Goal: Obtain resource: Obtain resource

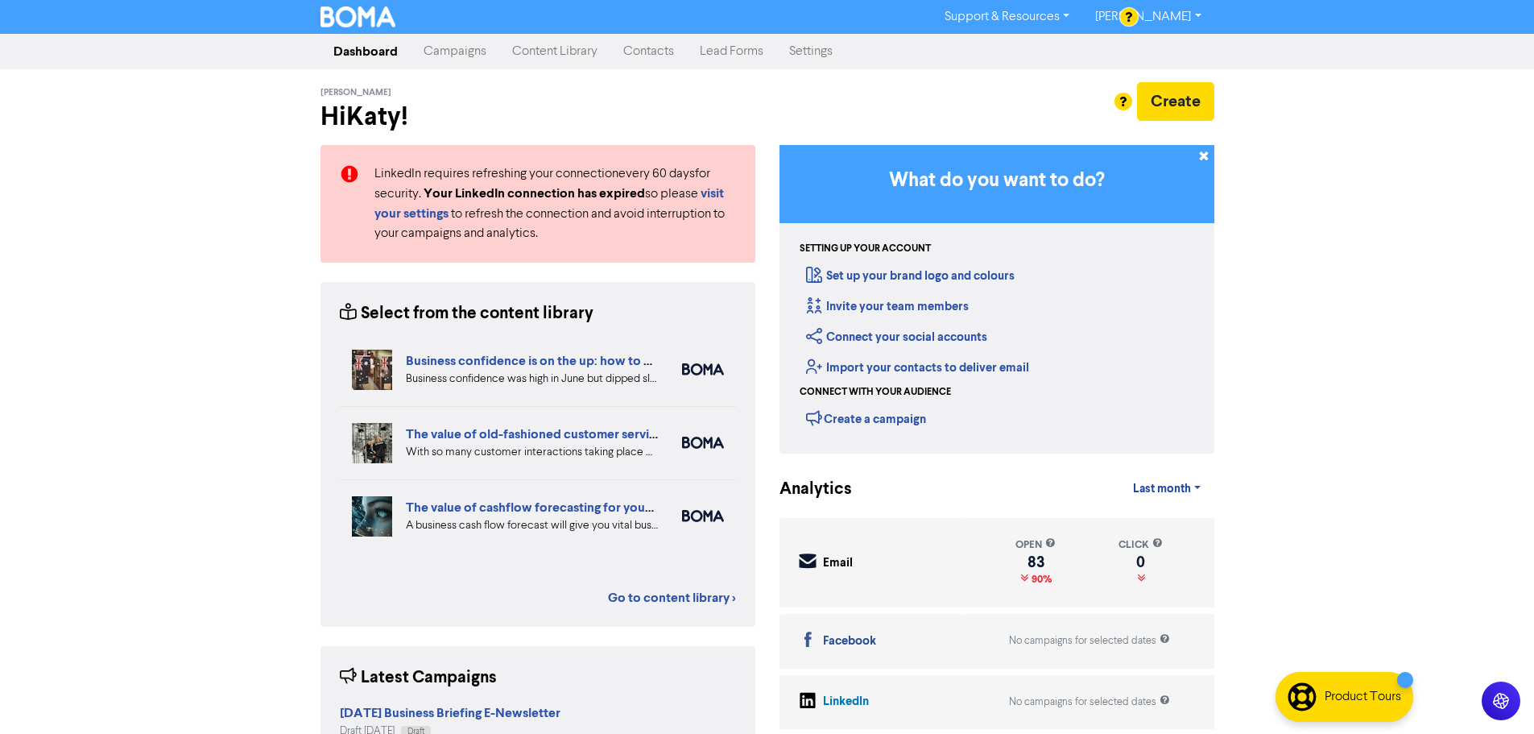
click at [463, 56] on link "Campaigns" at bounding box center [455, 51] width 89 height 32
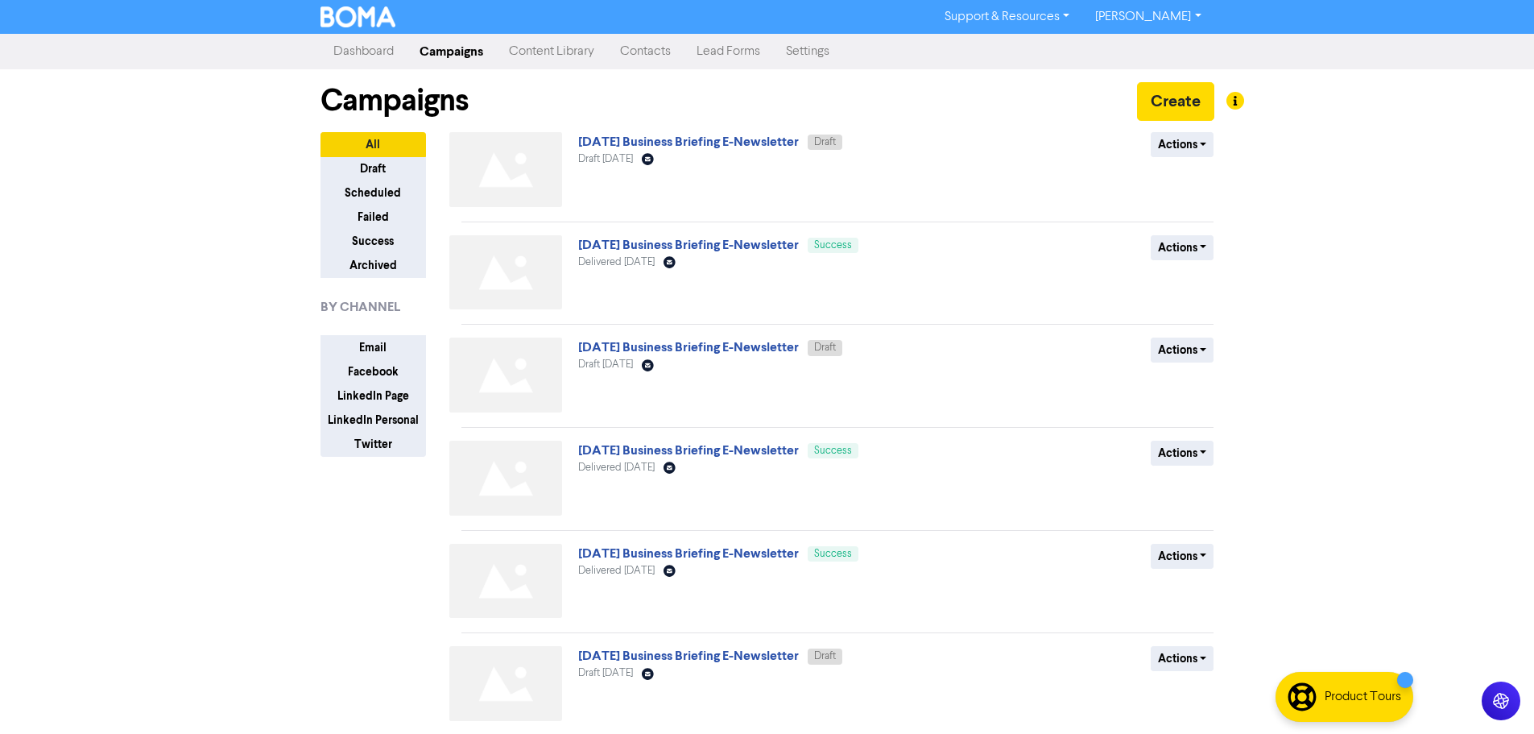
click at [549, 52] on link "Content Library" at bounding box center [551, 51] width 111 height 32
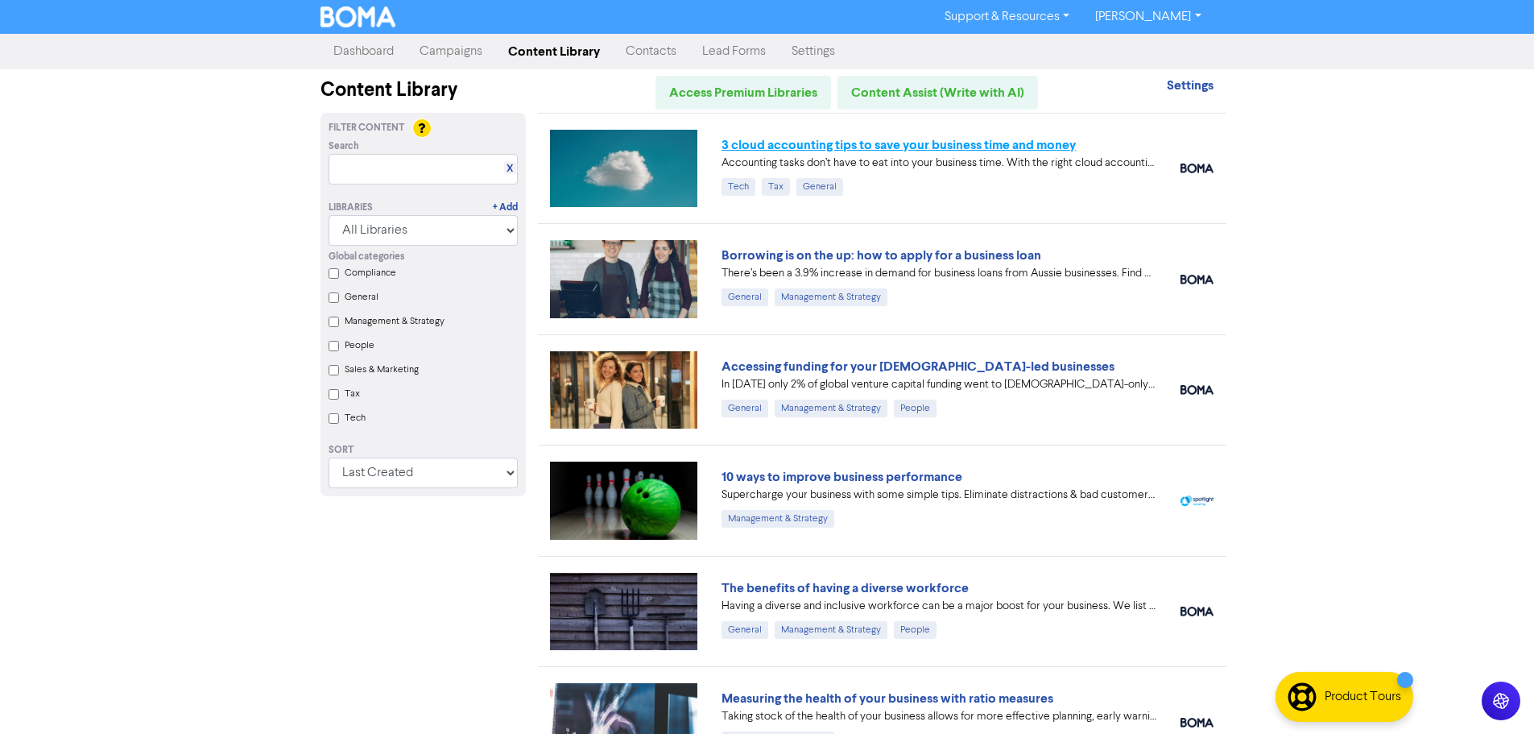
click at [921, 147] on link "3 cloud accounting tips to save your business time and money" at bounding box center [899, 145] width 354 height 16
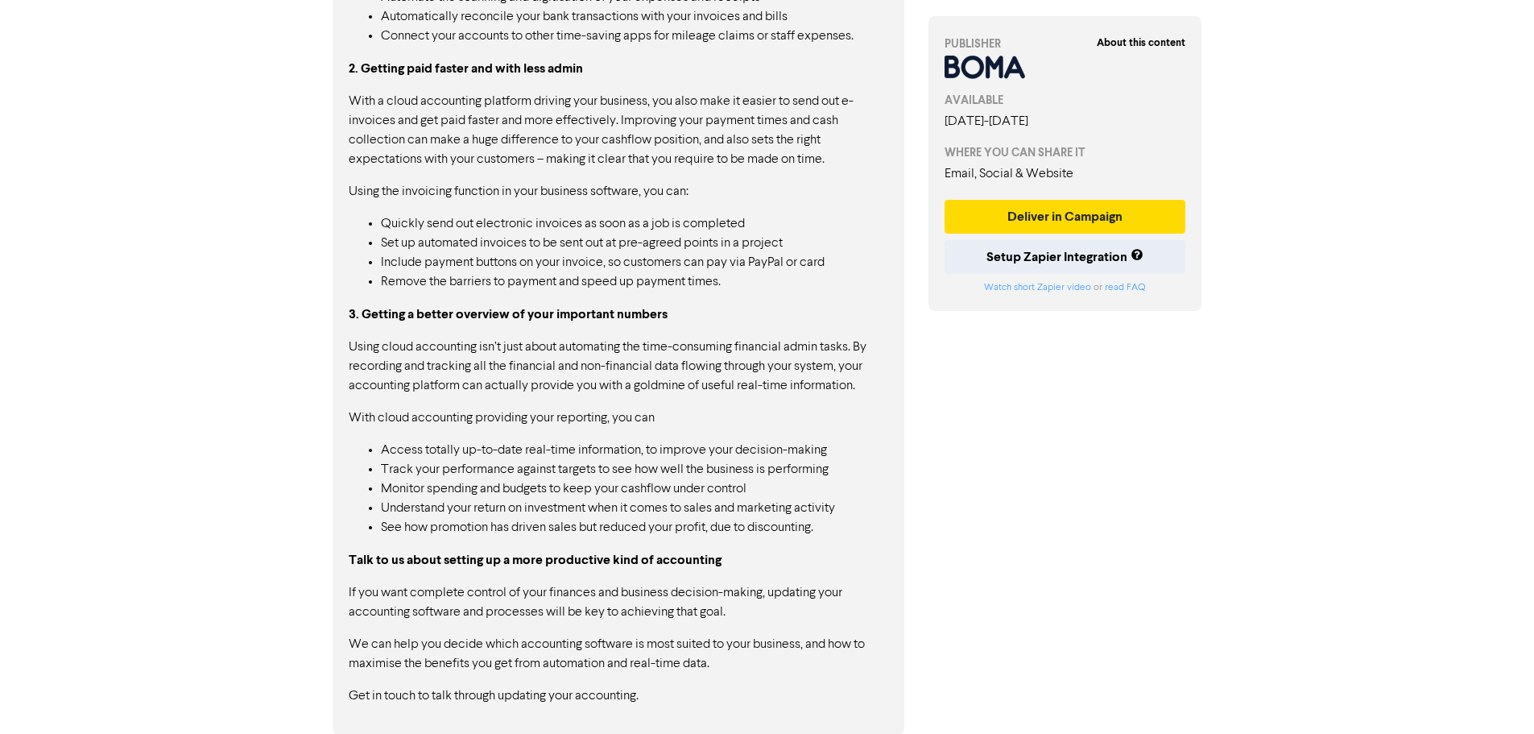
scroll to position [1133, 0]
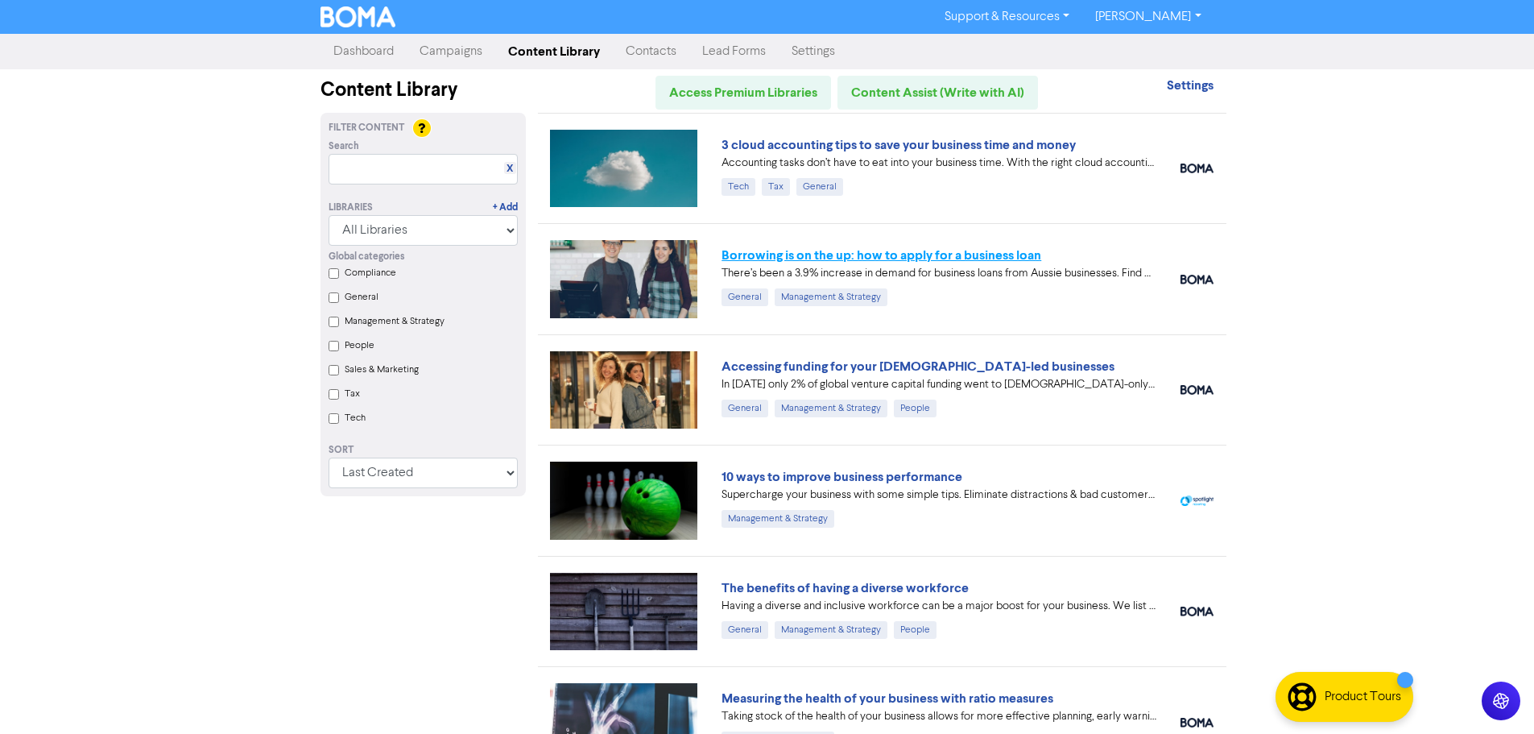
click at [976, 255] on link "Borrowing is on the up: how to apply for a business loan" at bounding box center [882, 255] width 320 height 16
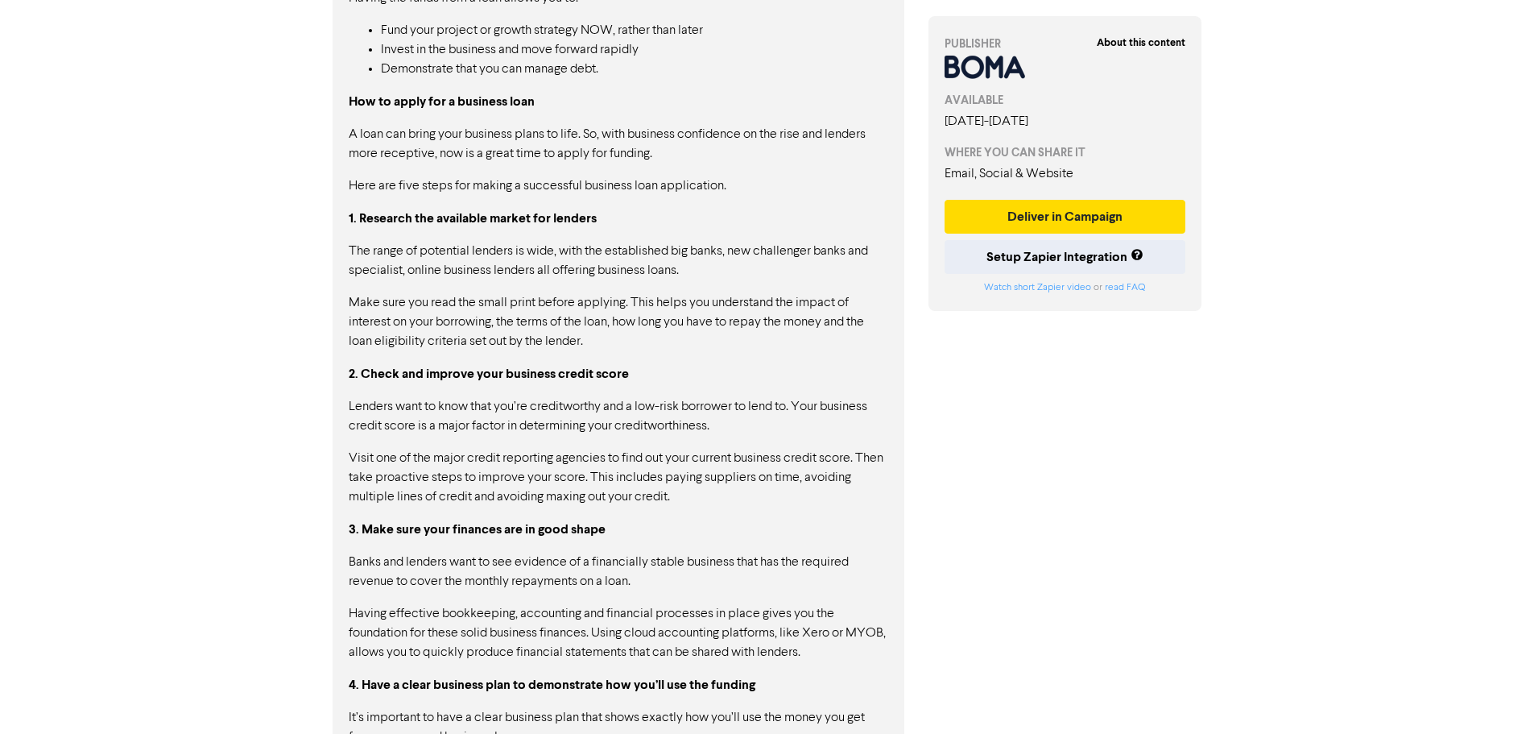
scroll to position [1321, 0]
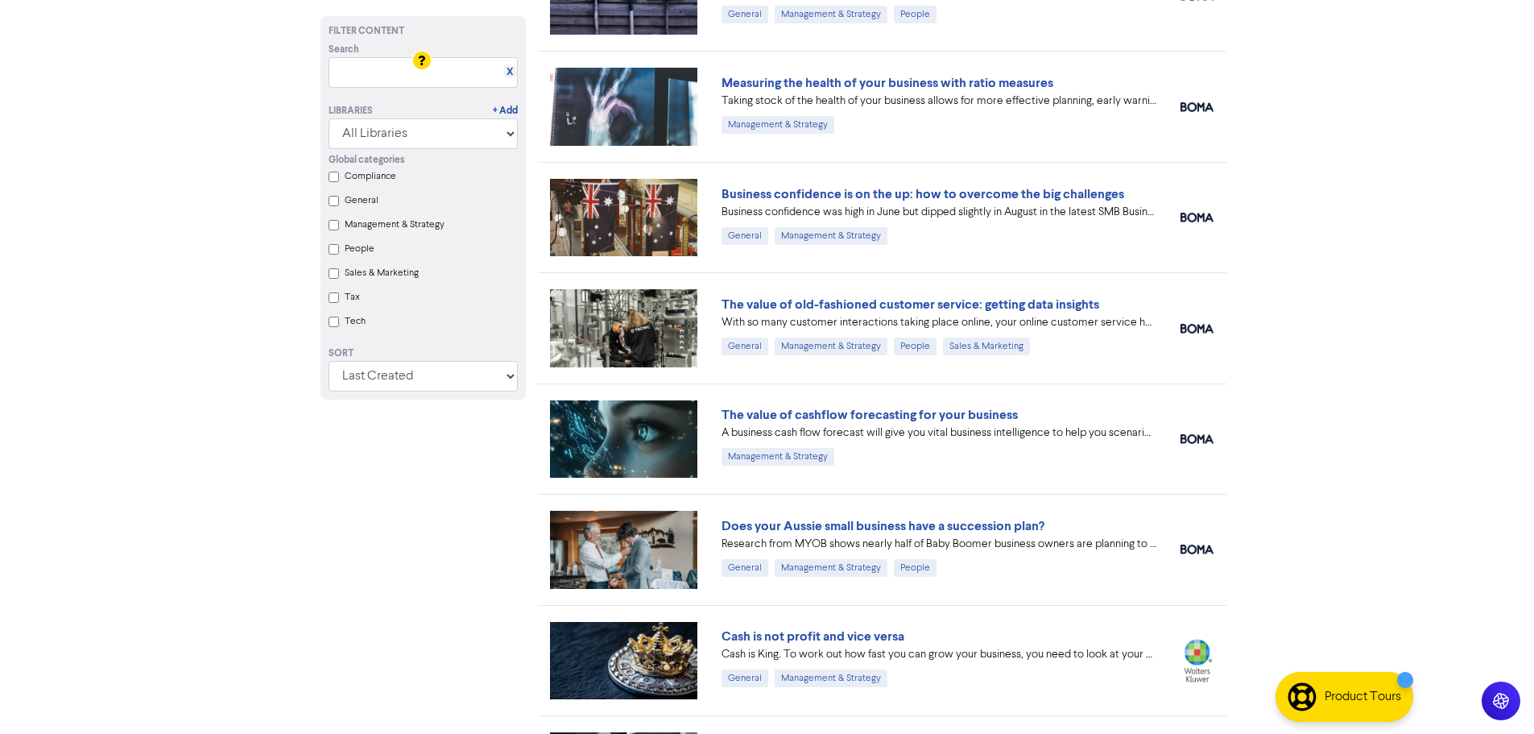
scroll to position [644, 0]
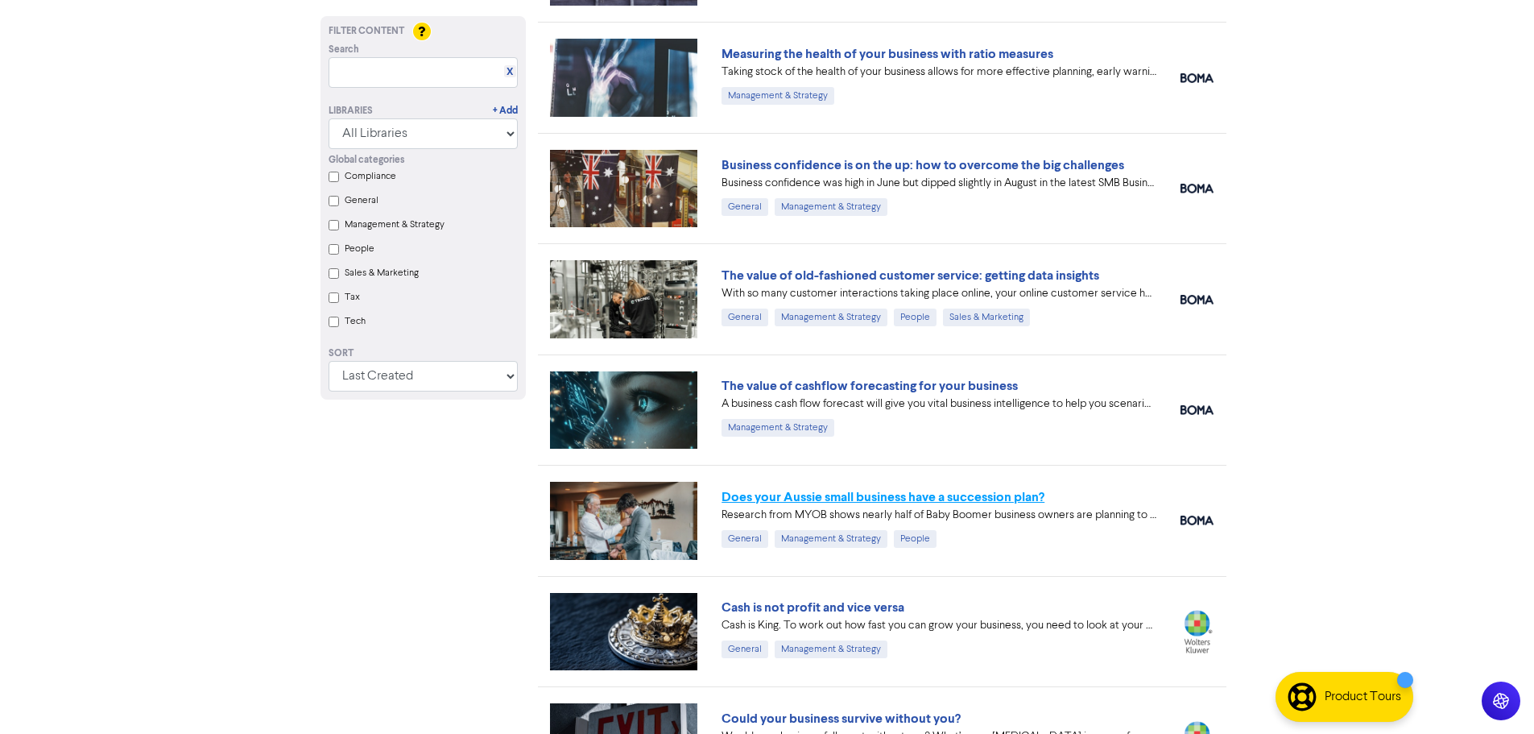
click at [858, 493] on link "Does your Aussie small business have a succession plan?" at bounding box center [883, 497] width 323 height 16
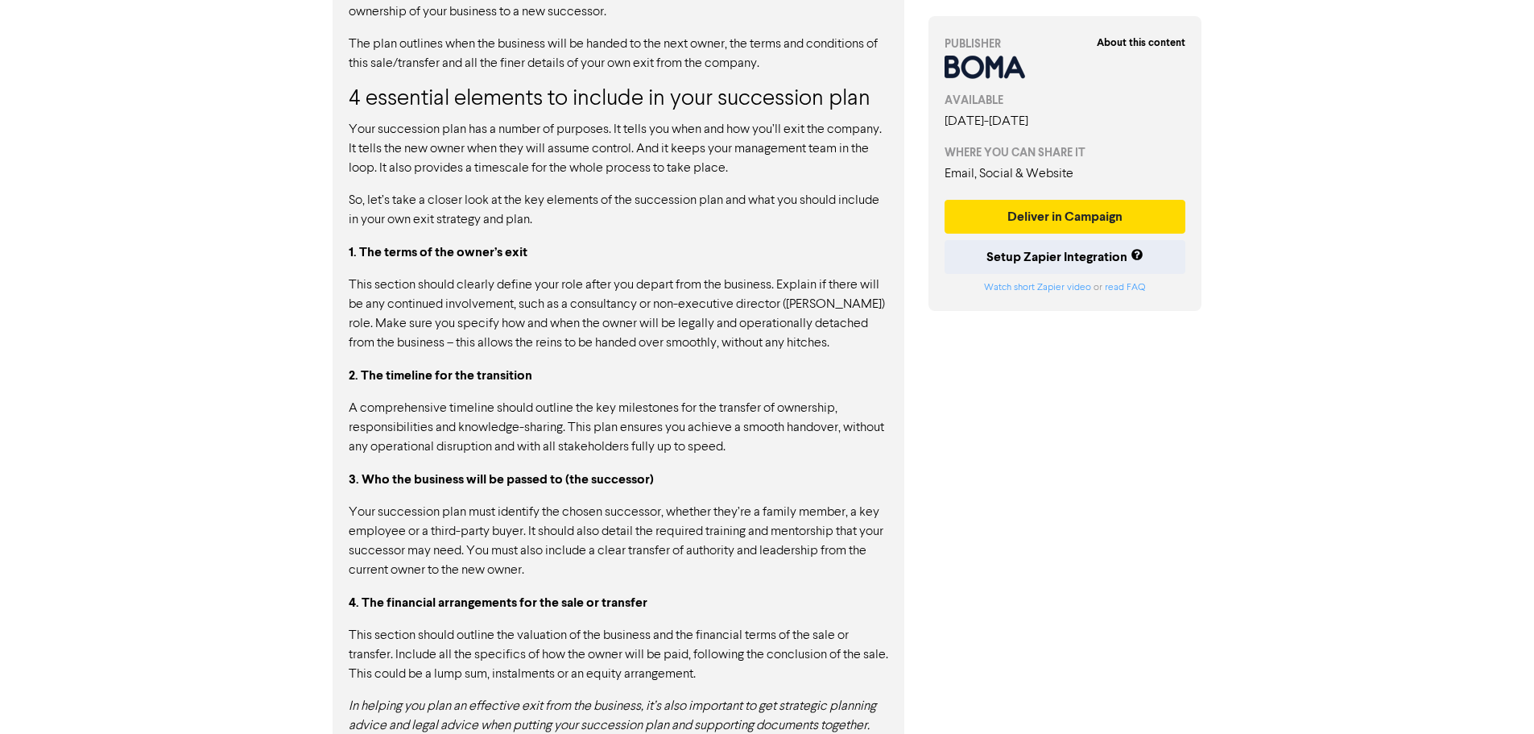
scroll to position [1141, 0]
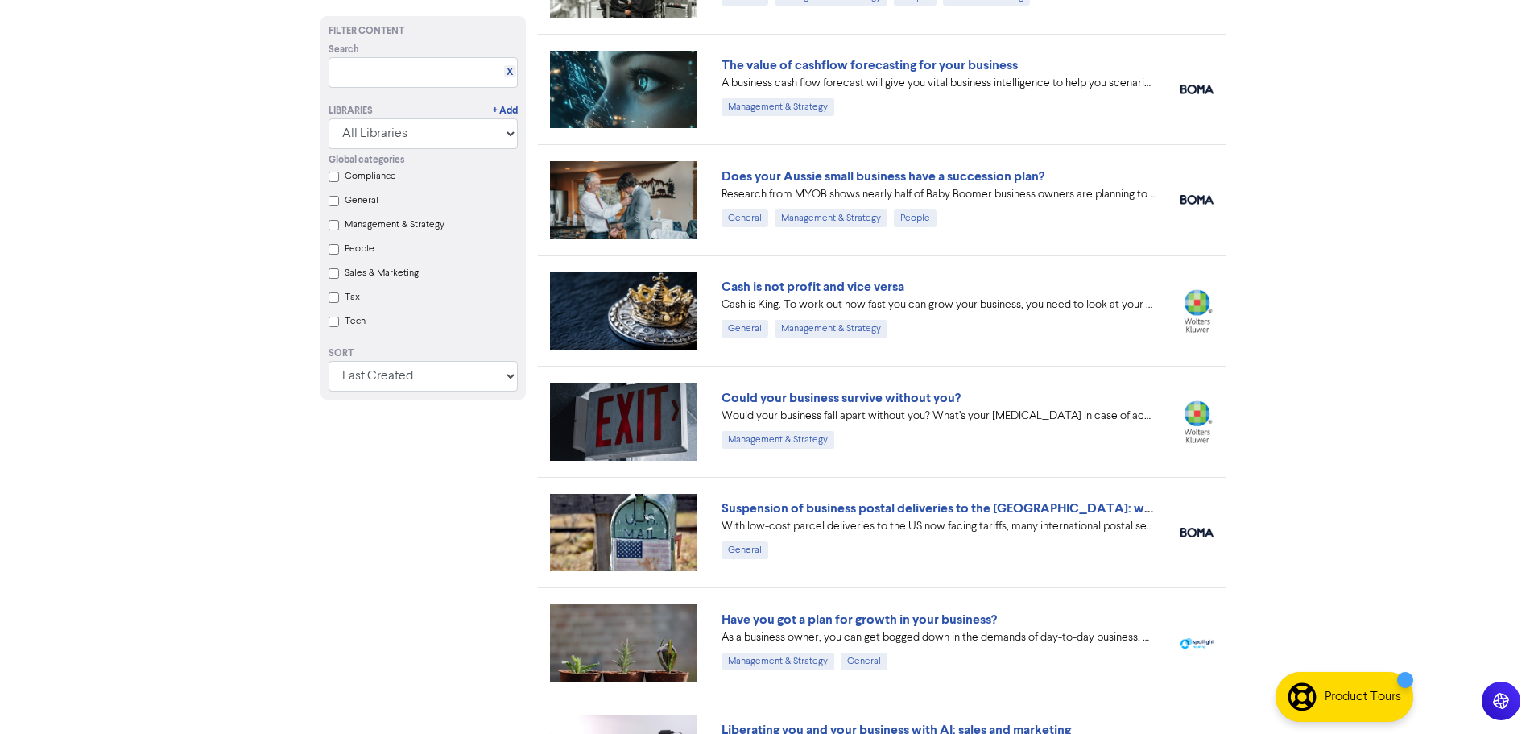
scroll to position [967, 0]
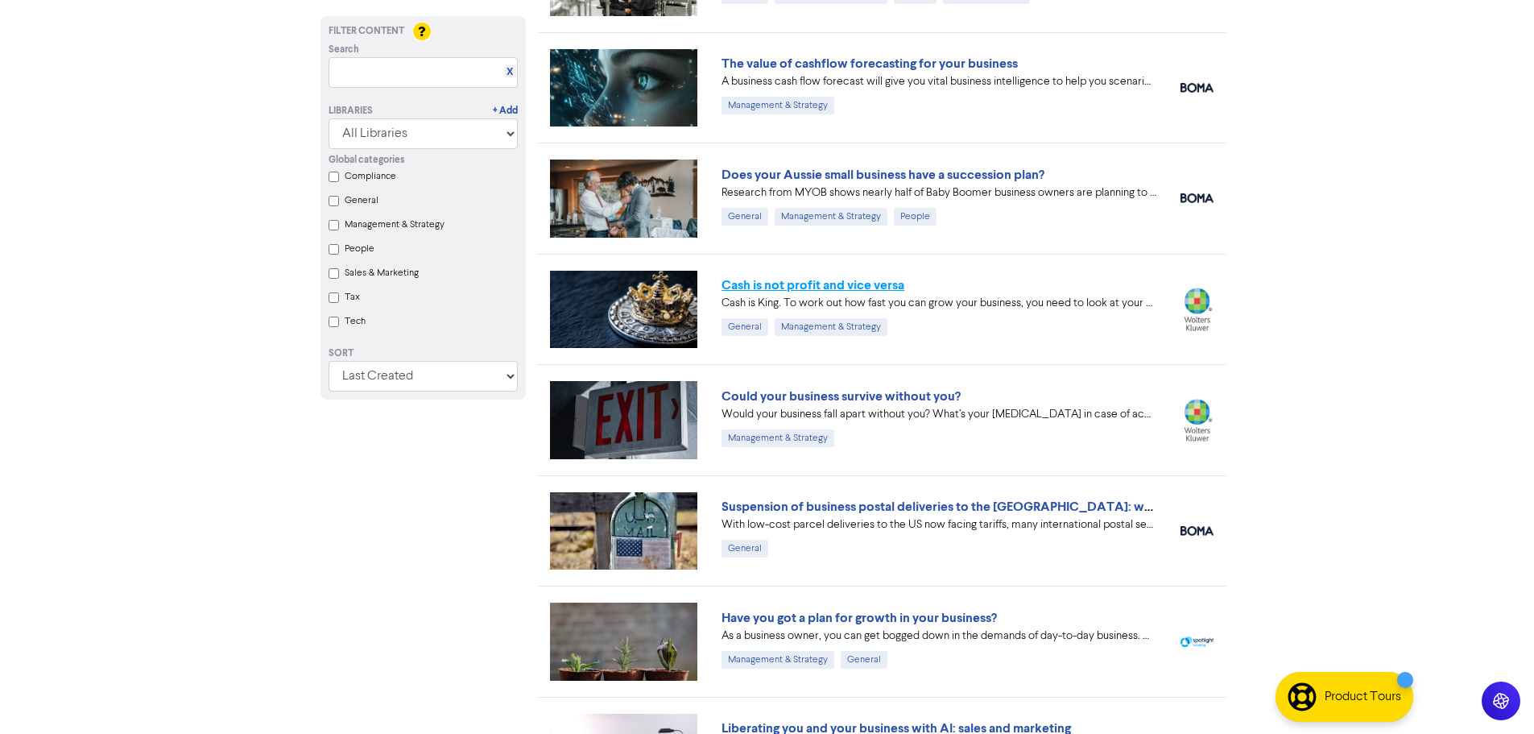
click at [841, 291] on link "Cash is not profit and vice versa" at bounding box center [813, 285] width 183 height 16
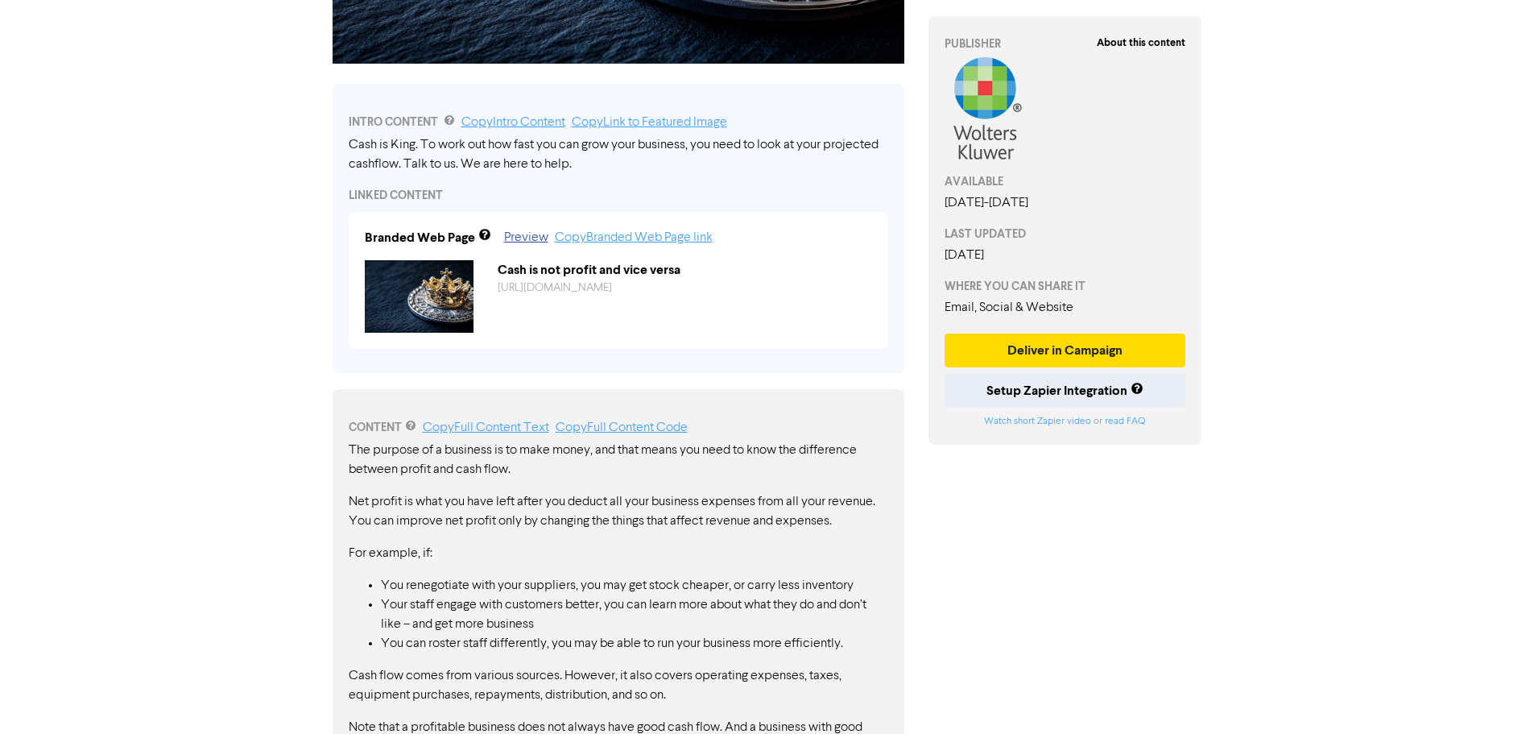
scroll to position [299, 0]
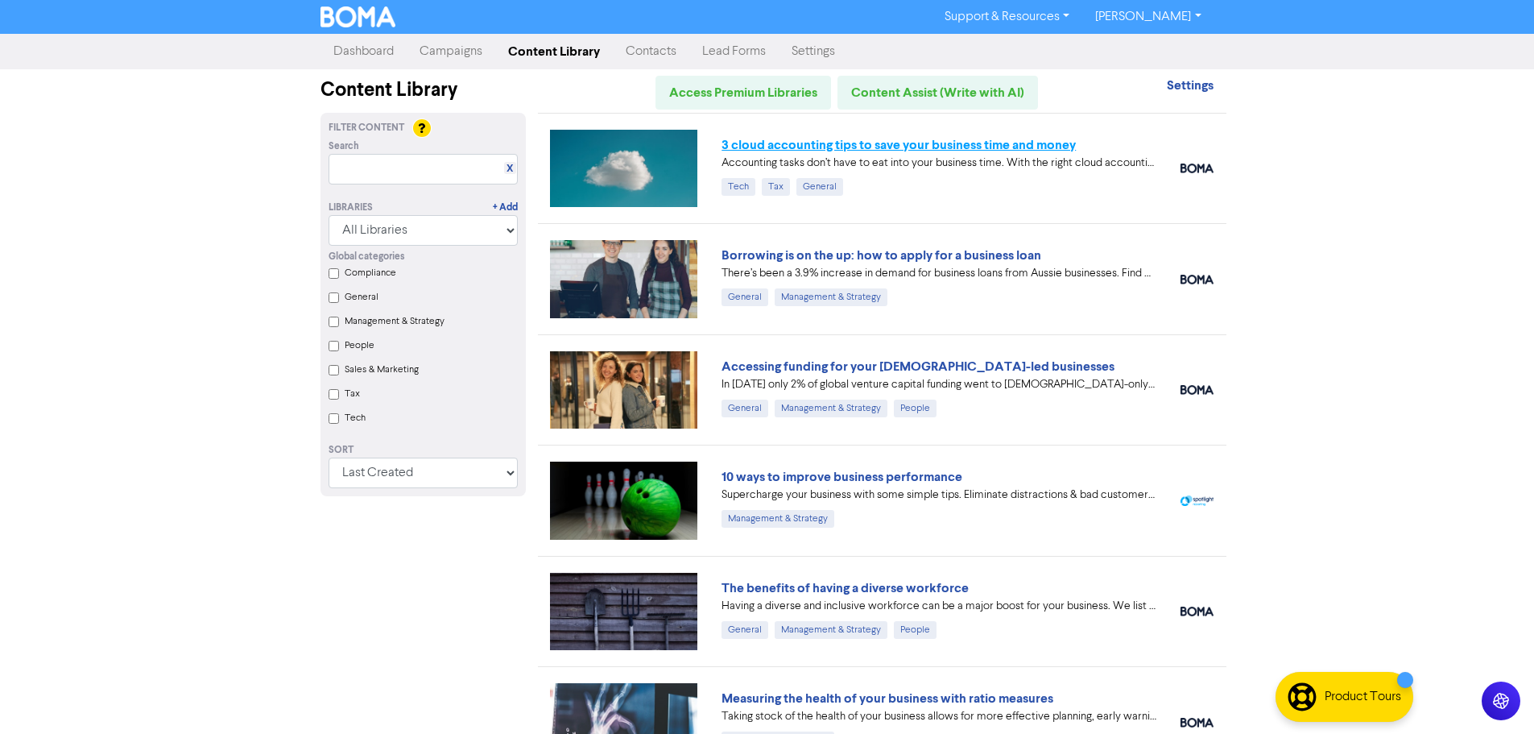
click at [943, 146] on link "3 cloud accounting tips to save your business time and money" at bounding box center [899, 145] width 354 height 16
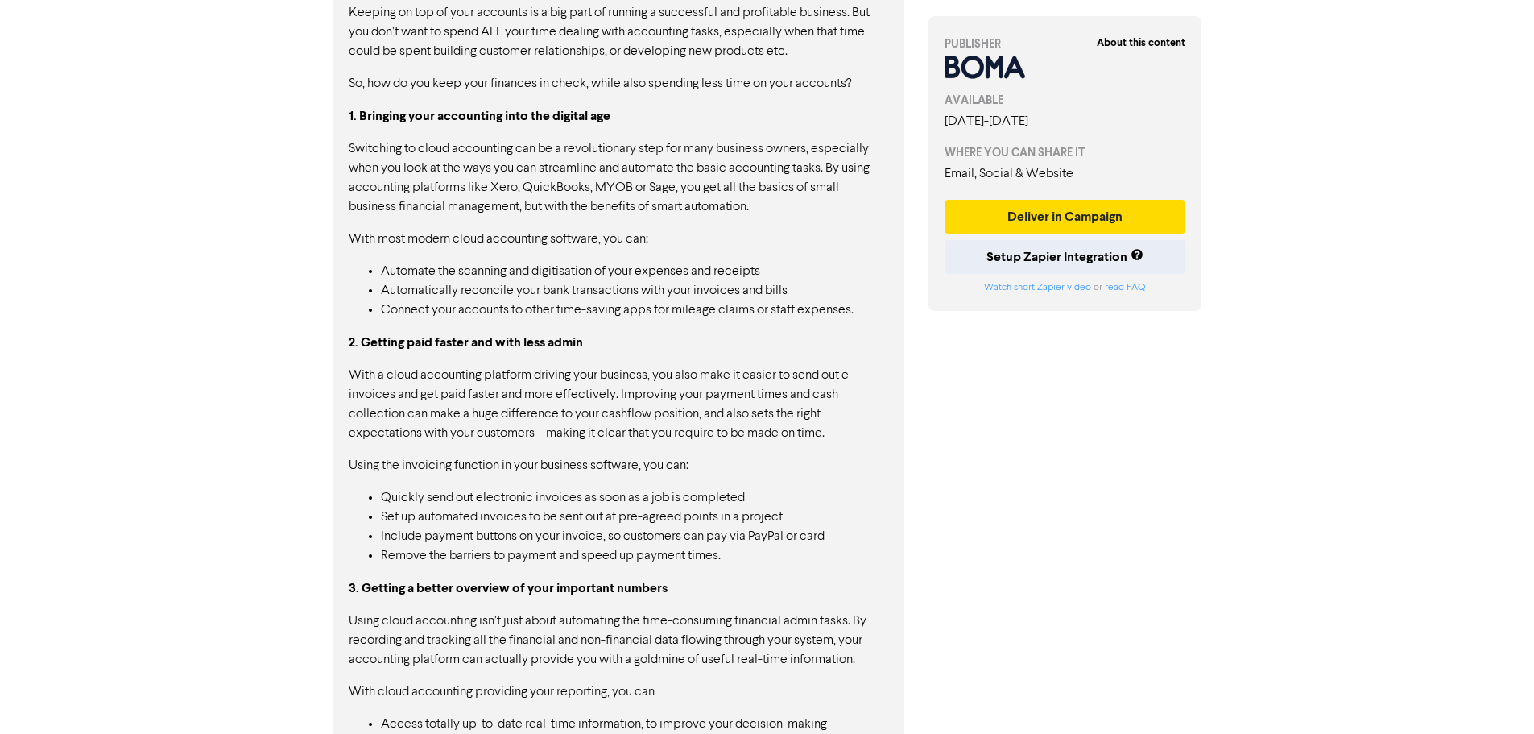
scroll to position [1133, 0]
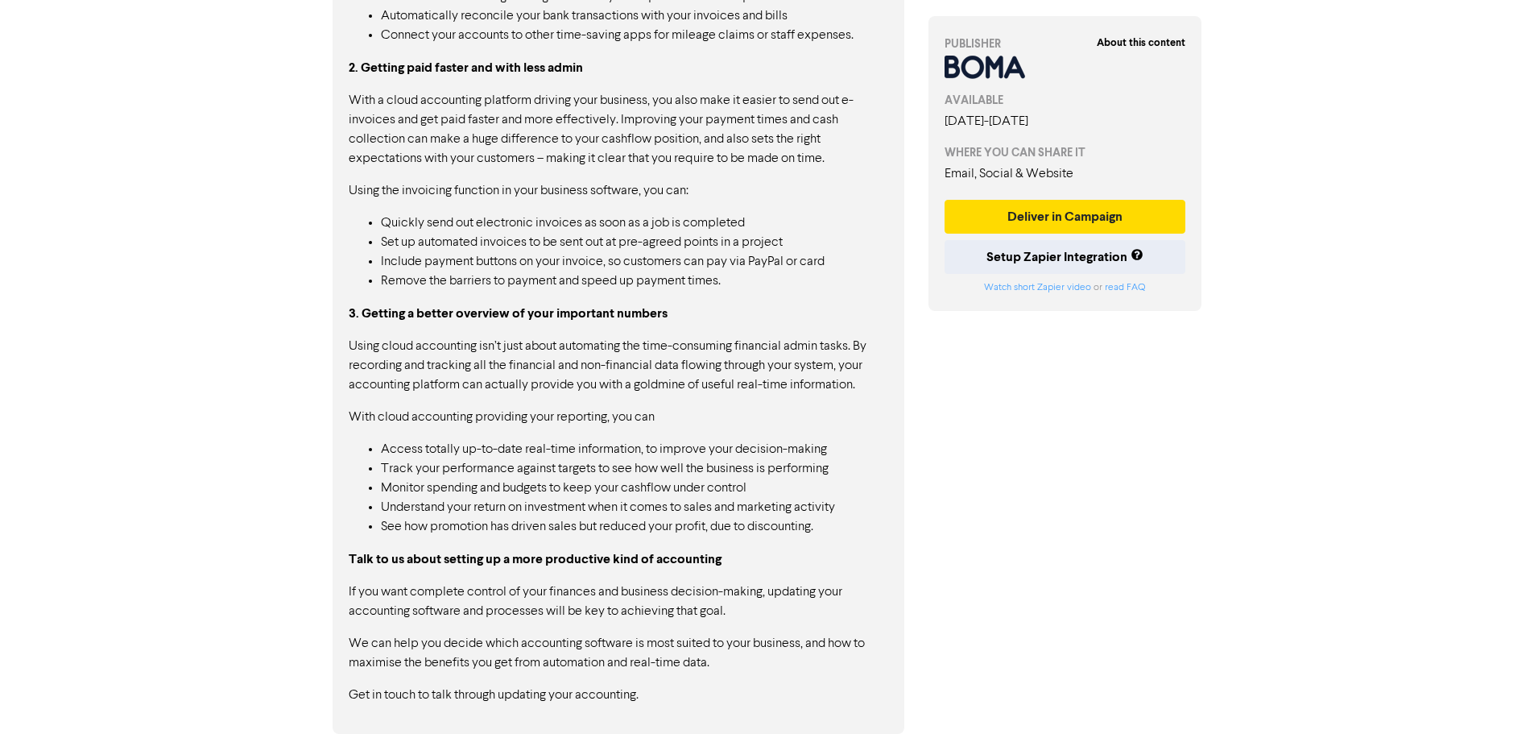
drag, startPoint x: 333, startPoint y: 110, endPoint x: 715, endPoint y: 675, distance: 682.7
click at [731, 619] on p "If you want complete control of your finances and business decision-making, upd…" at bounding box center [619, 601] width 540 height 39
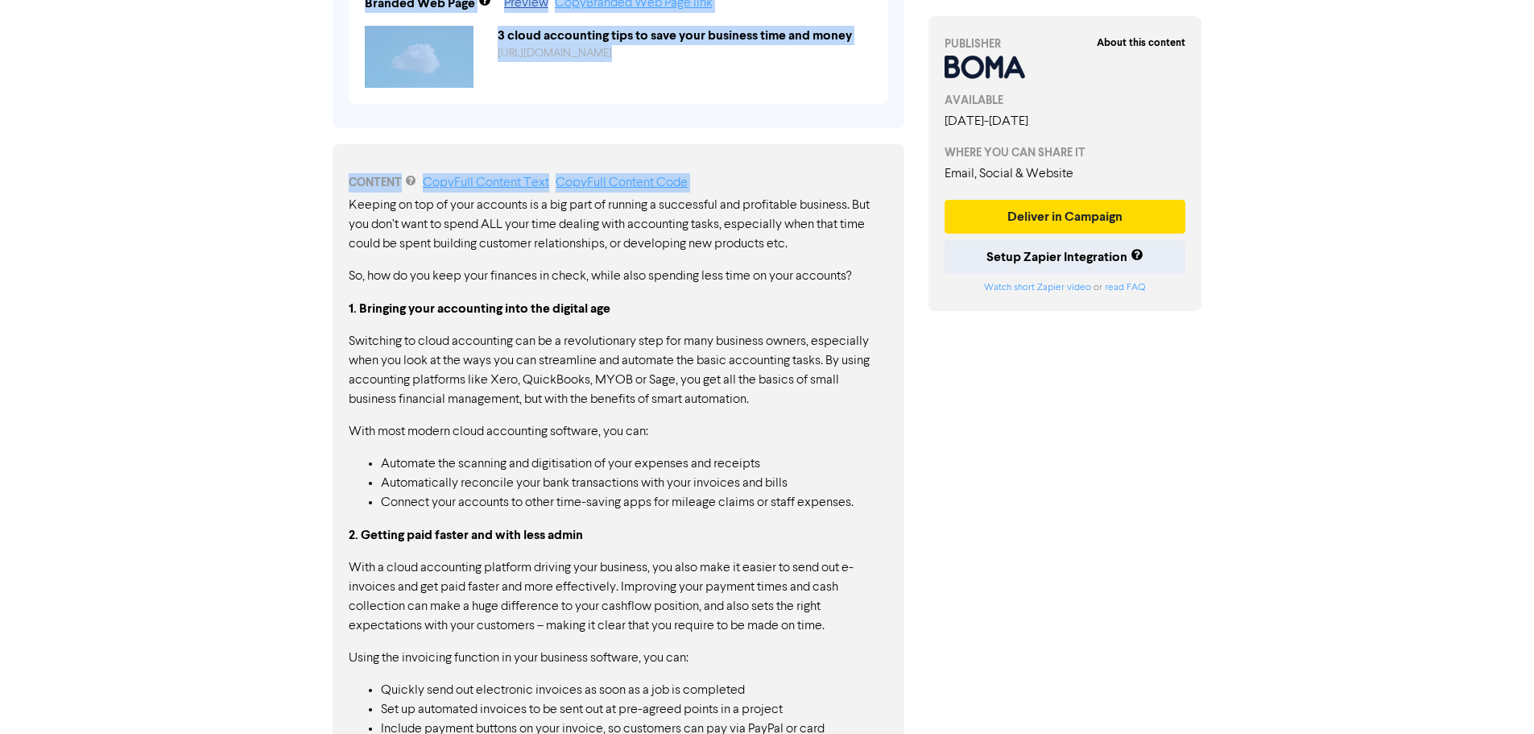
scroll to position [569, 0]
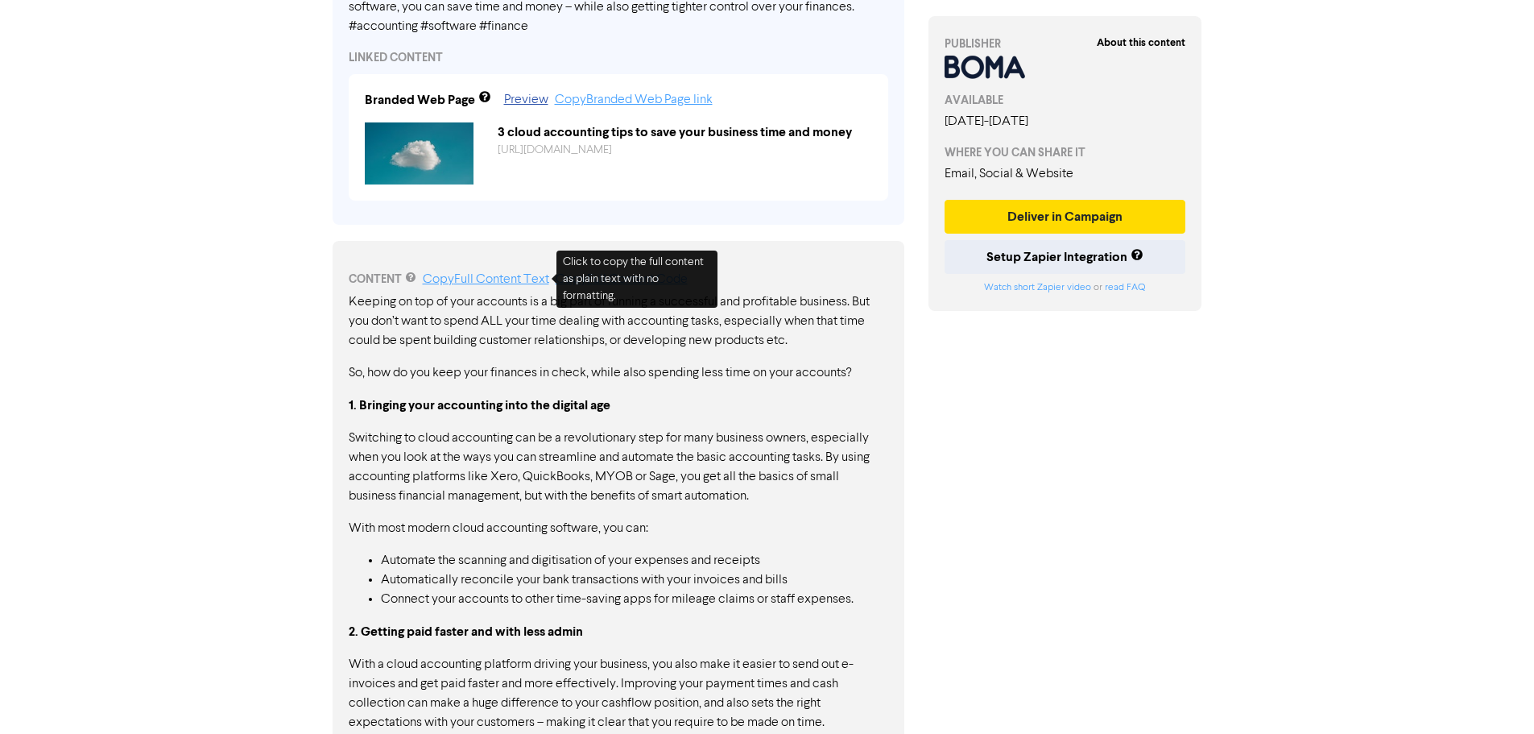
click at [1101, 491] on div "About this content PUBLISHER AVAILABLE [DATE] - [DATE] WHERE YOU CAN SHARE IT E…" at bounding box center [1066, 403] width 298 height 1788
click at [1156, 416] on div "About this content PUBLISHER AVAILABLE [DATE] - [DATE] WHERE YOU CAN SHARE IT E…" at bounding box center [1066, 403] width 298 height 1788
click at [478, 280] on link "Copy Full Content Text" at bounding box center [486, 279] width 126 height 13
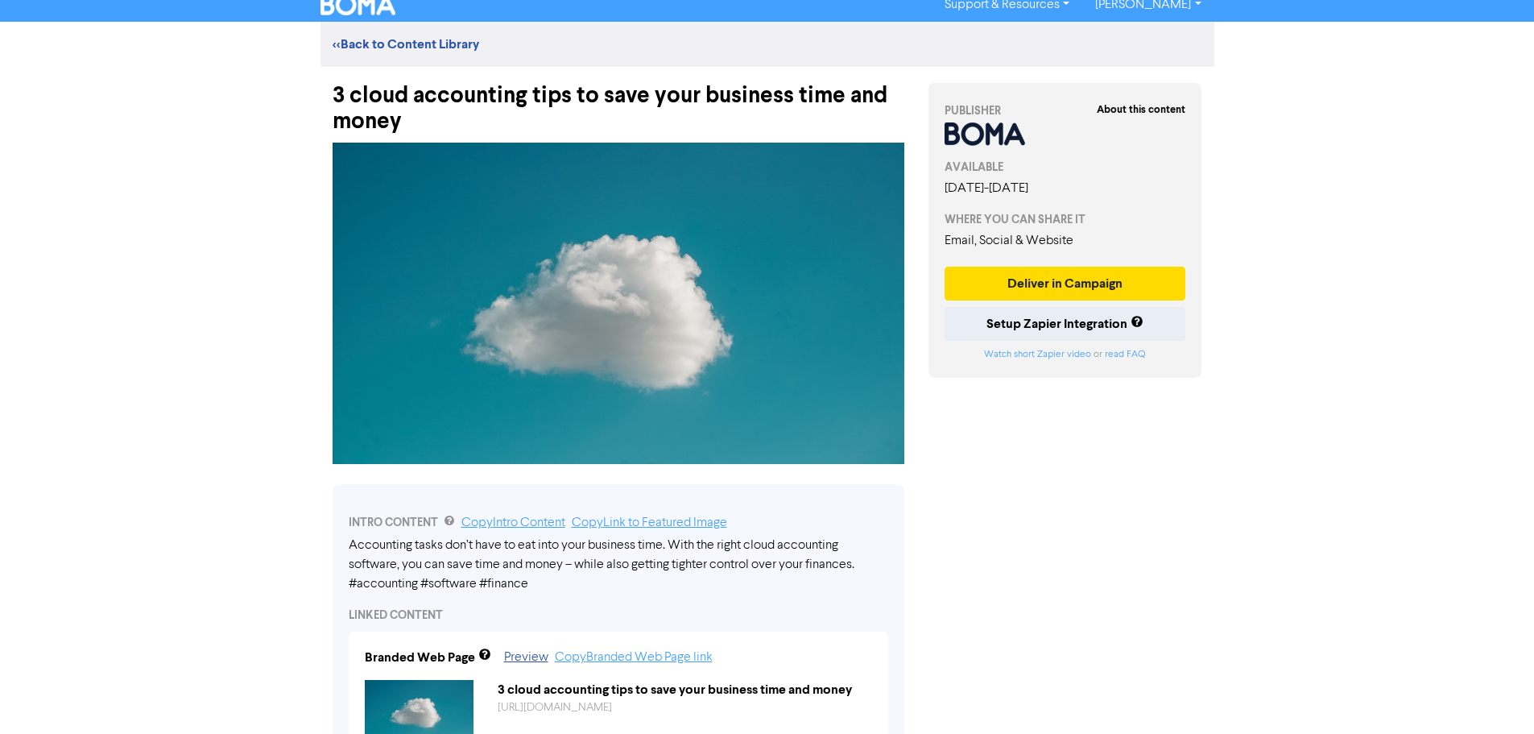
scroll to position [0, 0]
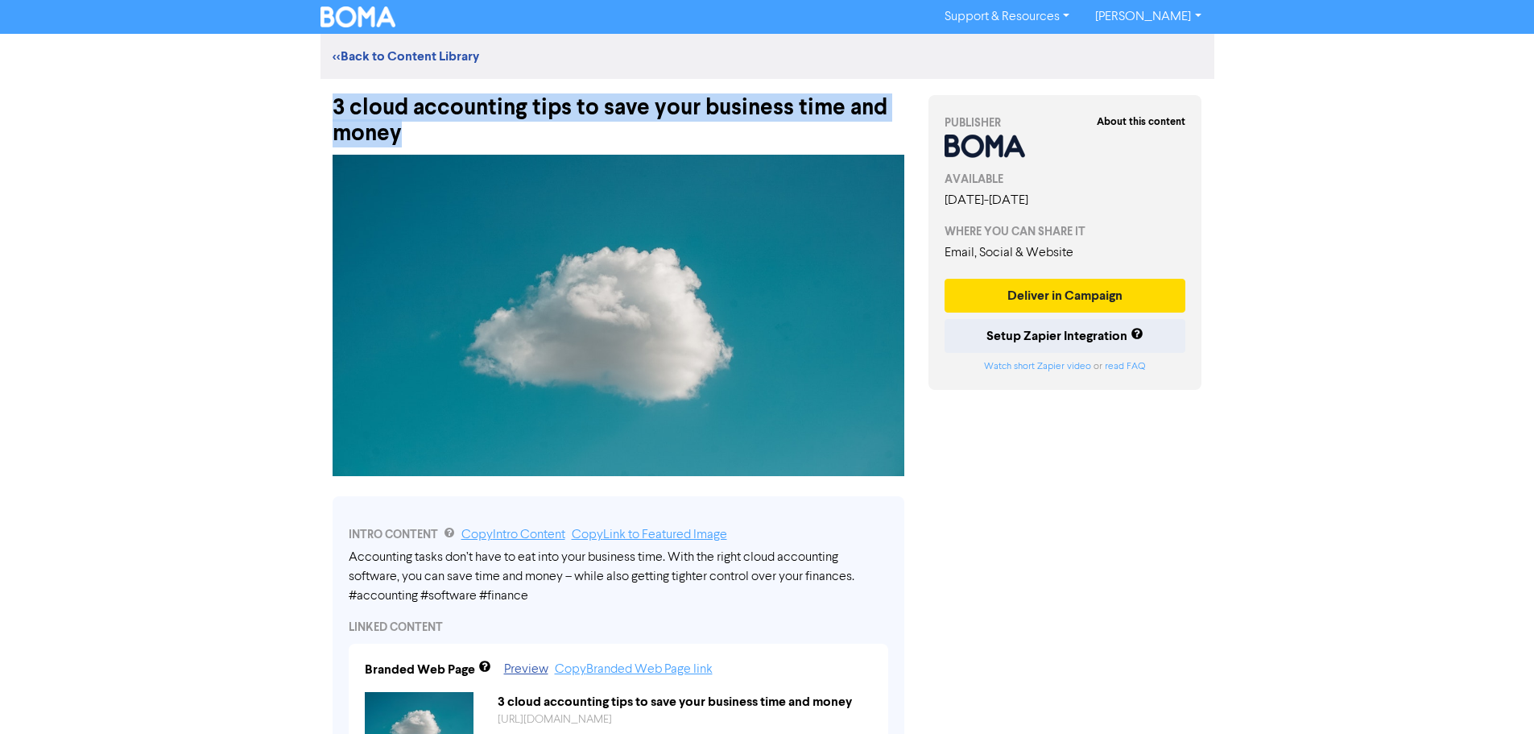
drag, startPoint x: 346, startPoint y: 128, endPoint x: 317, endPoint y: 106, distance: 36.7
copy div "3 cloud accounting tips to save your business time and money"
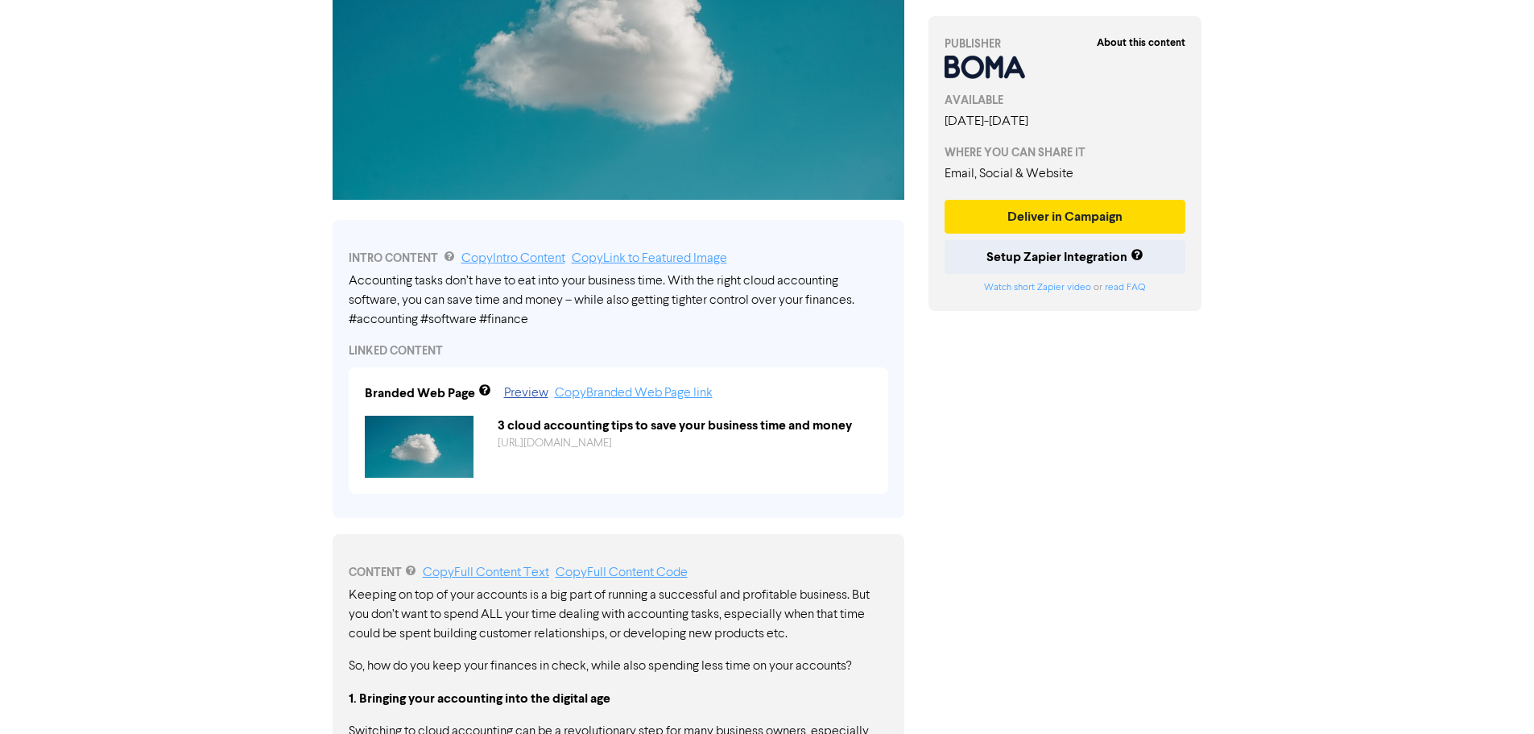
scroll to position [242, 0]
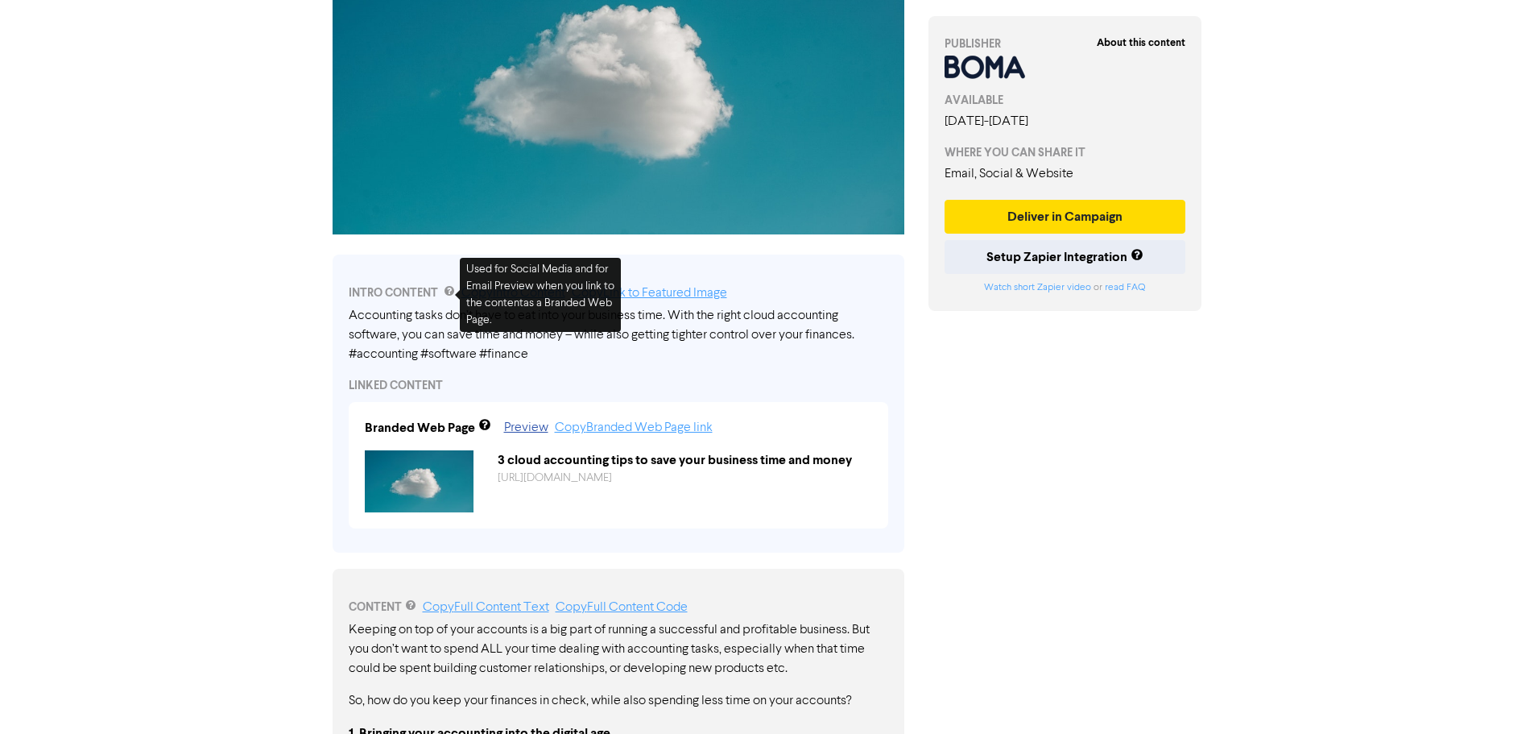
drag, startPoint x: 1004, startPoint y: 391, endPoint x: 555, endPoint y: 318, distance: 454.5
click at [1004, 391] on div "About this content PUBLISHER AVAILABLE [DATE] - [DATE] WHERE YOU CAN SHARE IT E…" at bounding box center [1066, 731] width 298 height 1788
click at [1008, 371] on div "About this content PUBLISHER AVAILABLE [DATE] - [DATE] WHERE YOU CAN SHARE IT E…" at bounding box center [1066, 731] width 298 height 1788
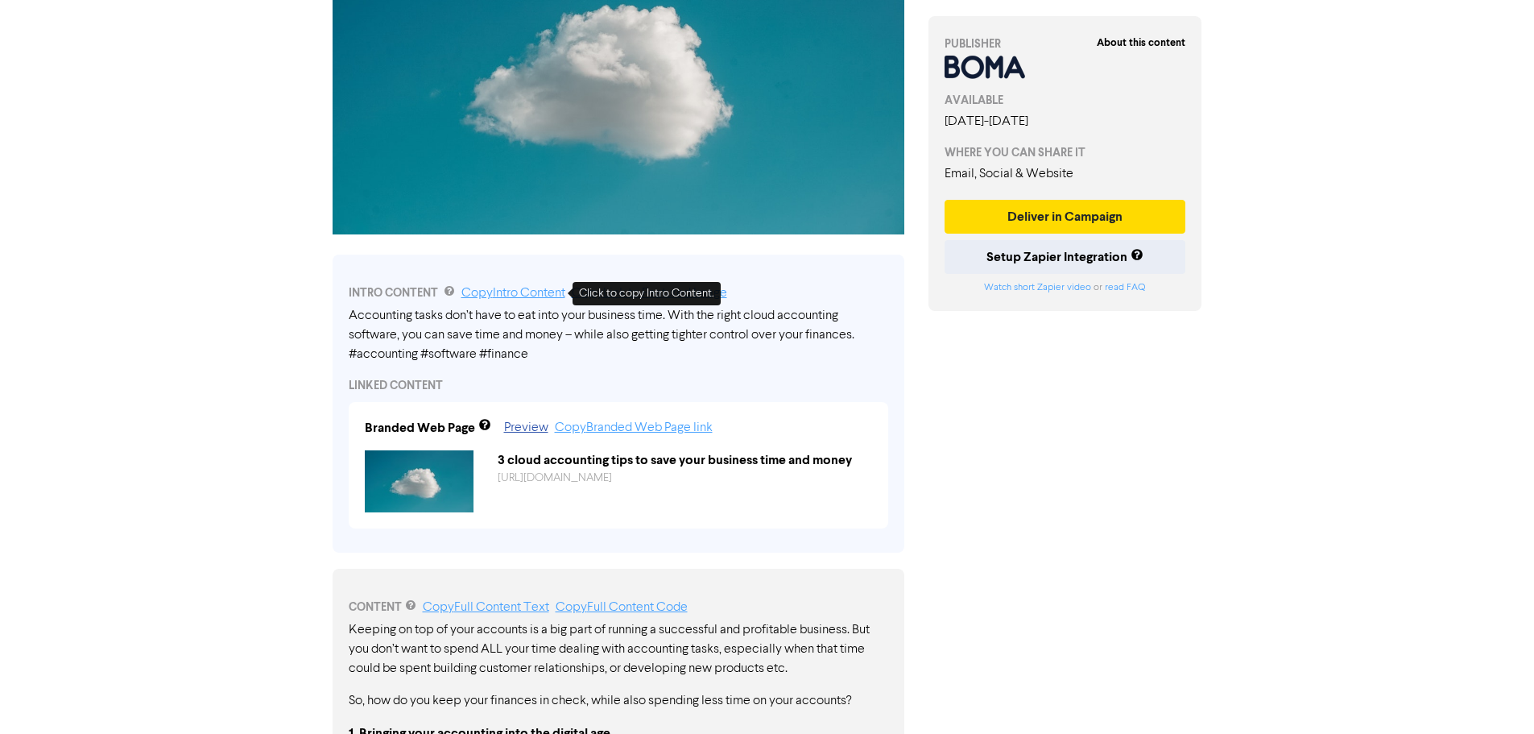
click at [518, 296] on link "Copy Intro Content" at bounding box center [514, 293] width 104 height 13
